Goal: Task Accomplishment & Management: Complete application form

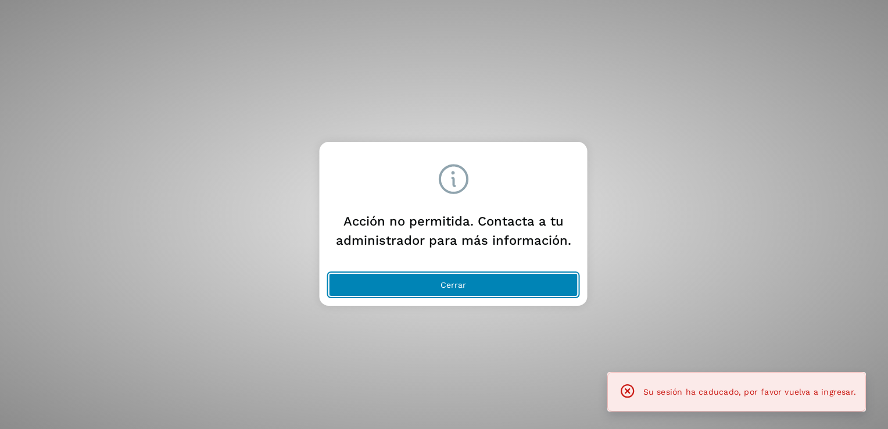
click at [539, 287] on button "Cerrar" at bounding box center [453, 284] width 249 height 23
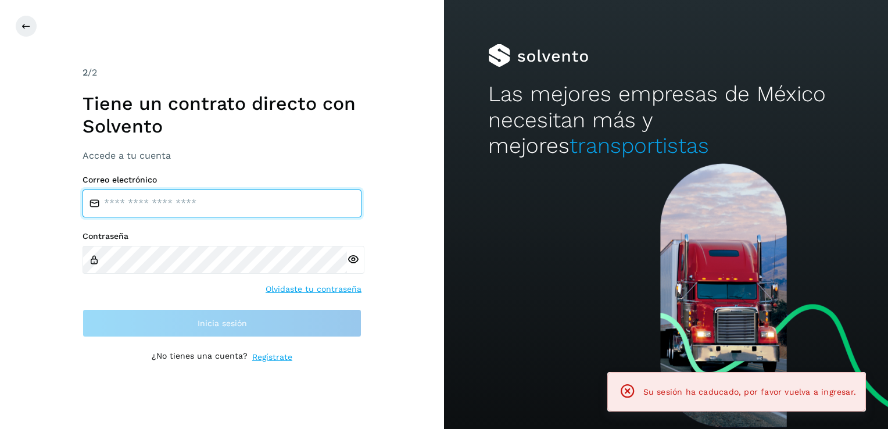
type input "**********"
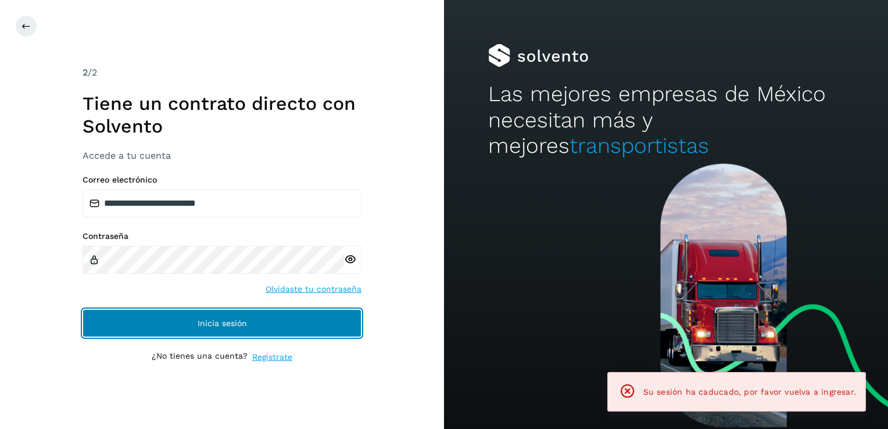
click at [306, 314] on button "Inicia sesión" at bounding box center [222, 323] width 279 height 28
